Goal: Task Accomplishment & Management: Use online tool/utility

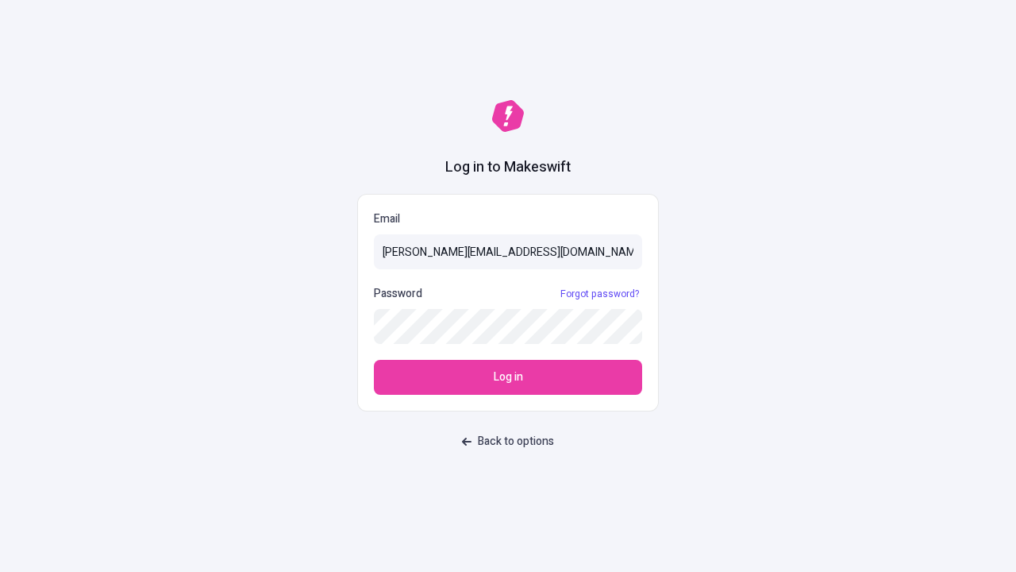
type input "[PERSON_NAME][EMAIL_ADDRESS][DOMAIN_NAME]"
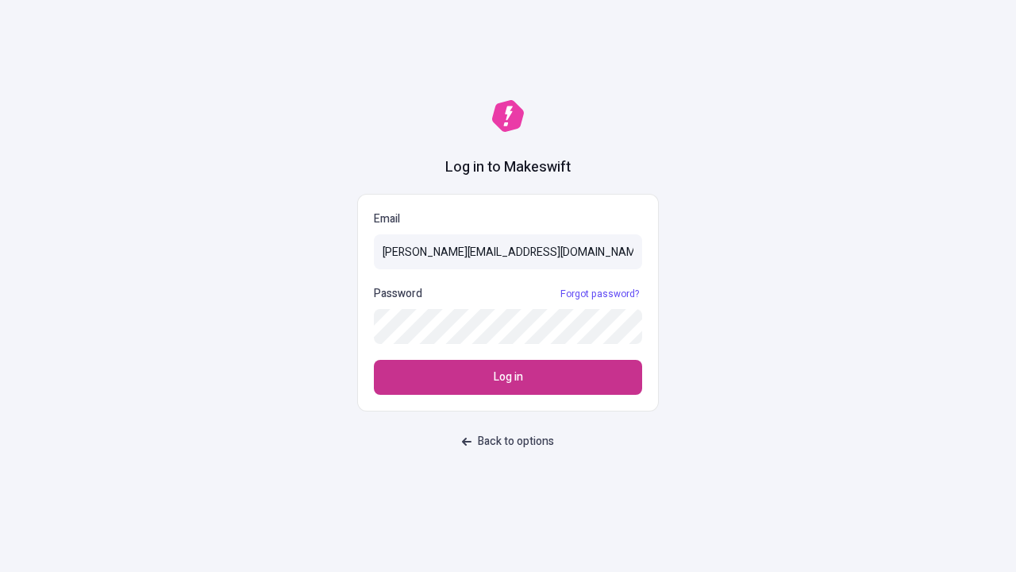
click at [508, 377] on span "Log in" at bounding box center [508, 376] width 29 height 17
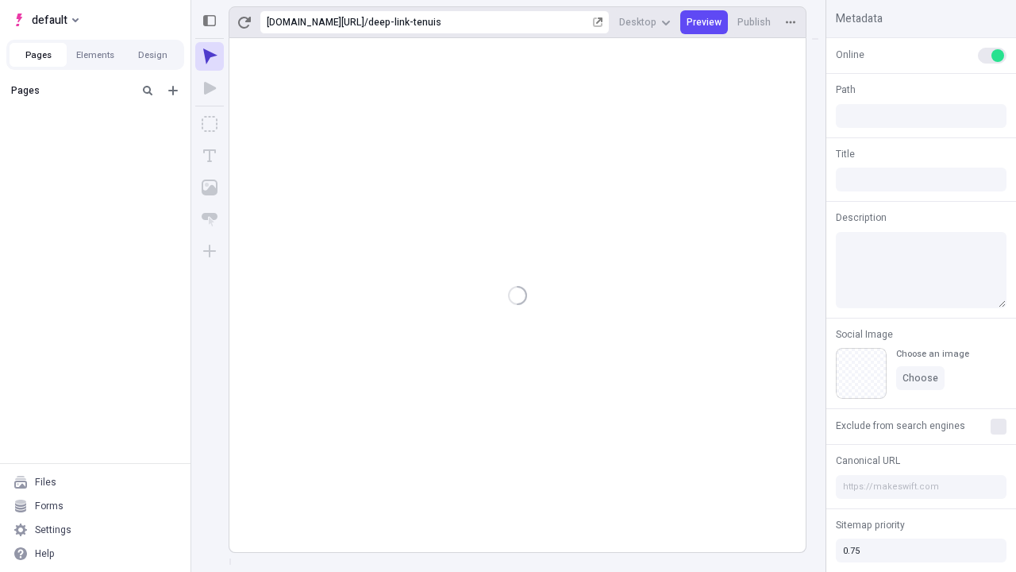
type input "/deep-link-tenuis"
click at [44, 20] on span "default" at bounding box center [50, 19] width 36 height 19
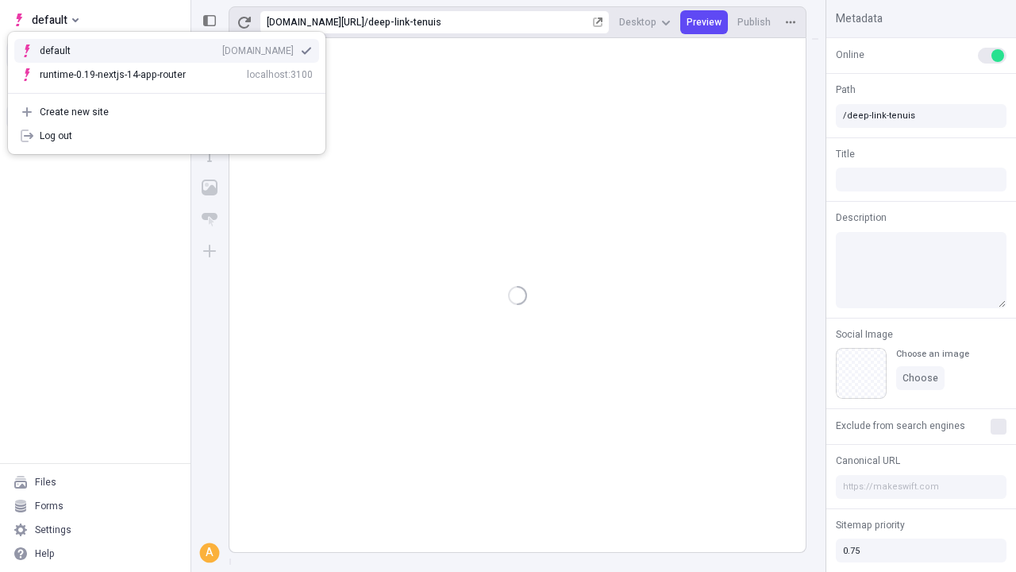
click at [222, 48] on div "qee9k4dy7d.staging.makeswift.site" at bounding box center [257, 50] width 71 height 13
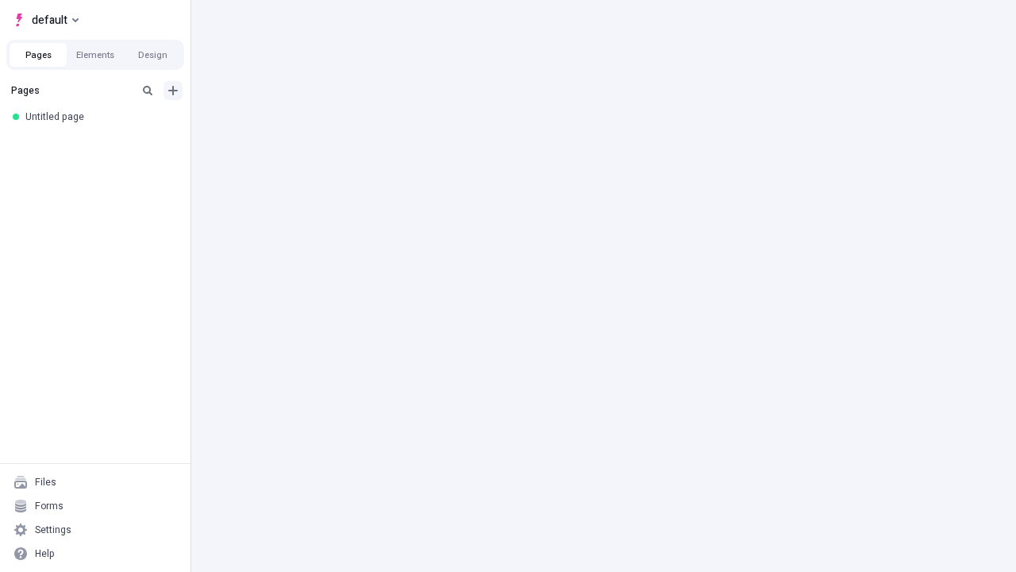
click at [173, 91] on icon "Add new" at bounding box center [173, 91] width 10 height 10
click at [100, 142] on div "Blank page" at bounding box center [100, 142] width 152 height 24
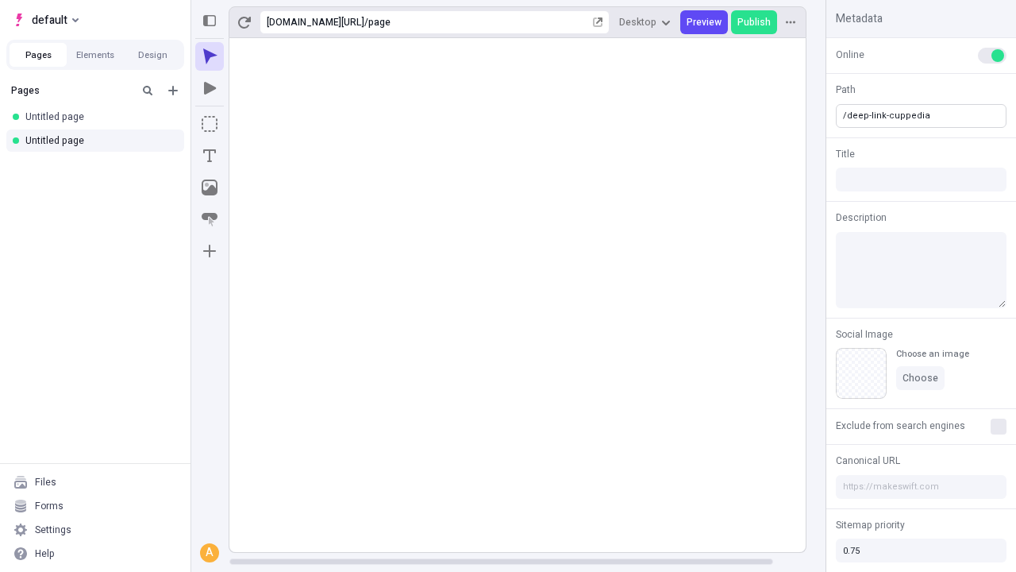
type input "/deep-link-cuppedia"
click at [173, 91] on icon "Add new" at bounding box center [173, 91] width 10 height 10
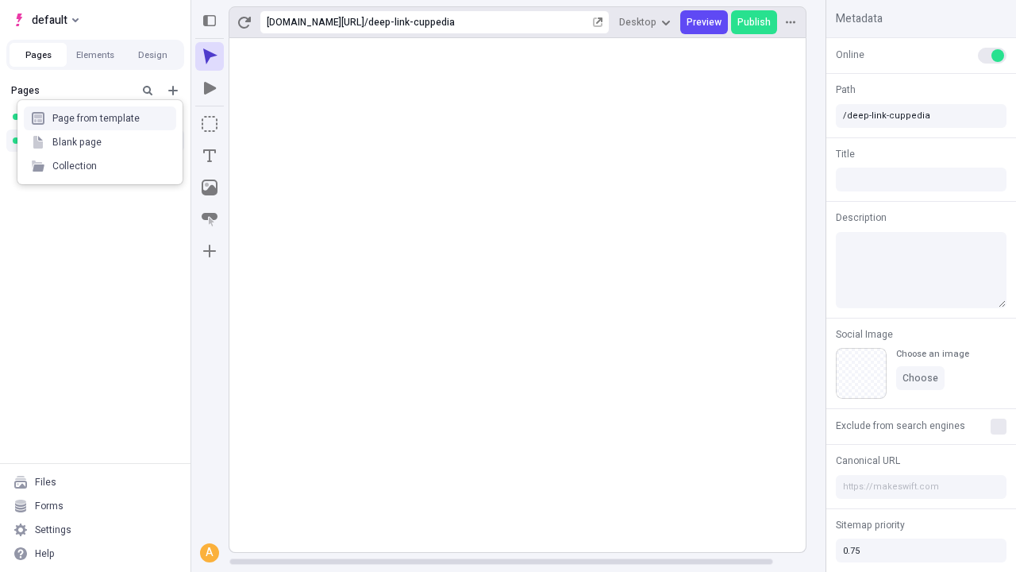
click at [100, 142] on div "Blank page" at bounding box center [100, 142] width 152 height 24
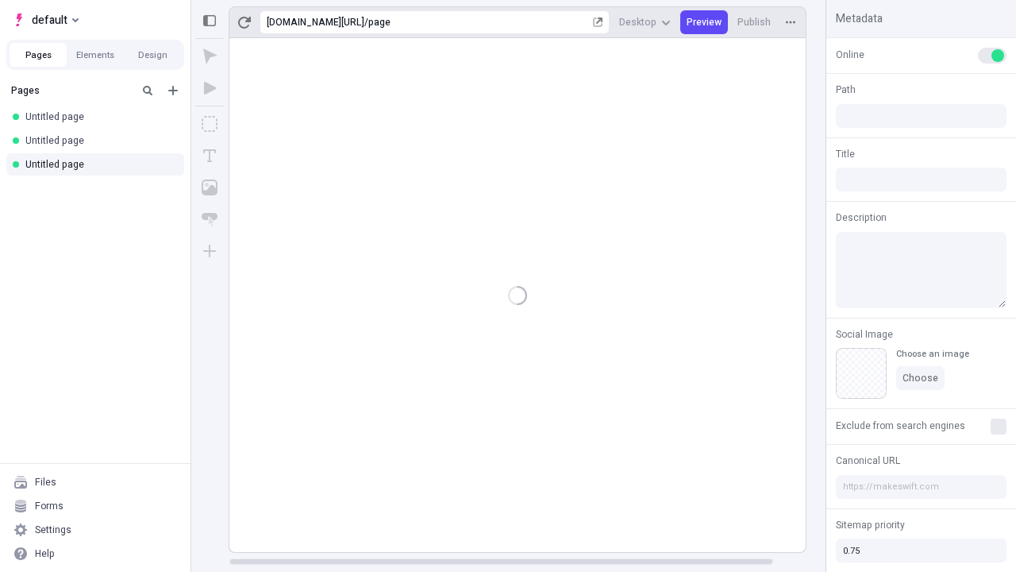
type input "/page"
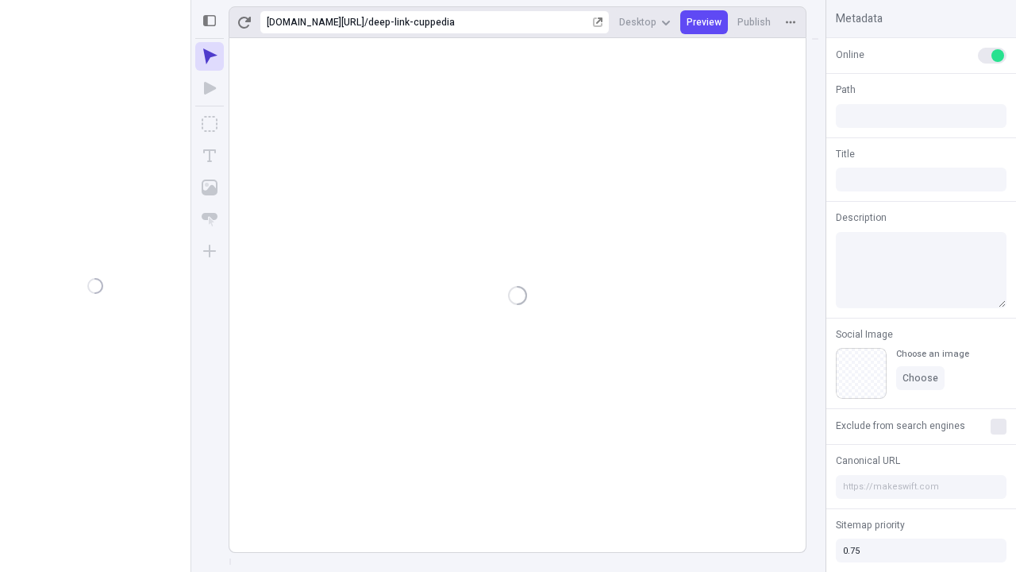
type input "/deep-link-cuppedia"
